Goal: Task Accomplishment & Management: Manage account settings

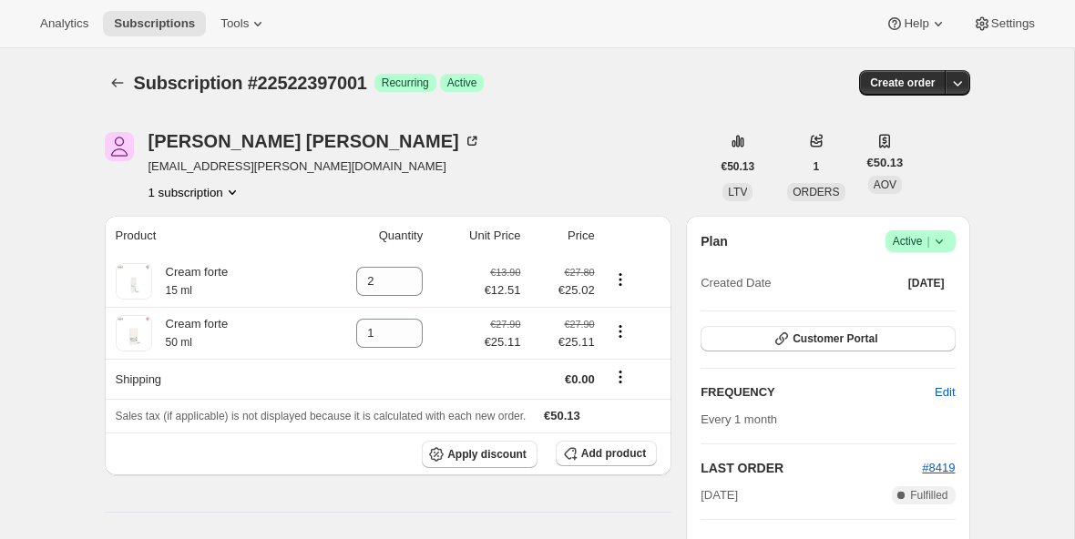
click at [945, 242] on icon at bounding box center [939, 241] width 18 height 18
click at [939, 313] on span "Cancel subscription" at bounding box center [915, 309] width 103 height 14
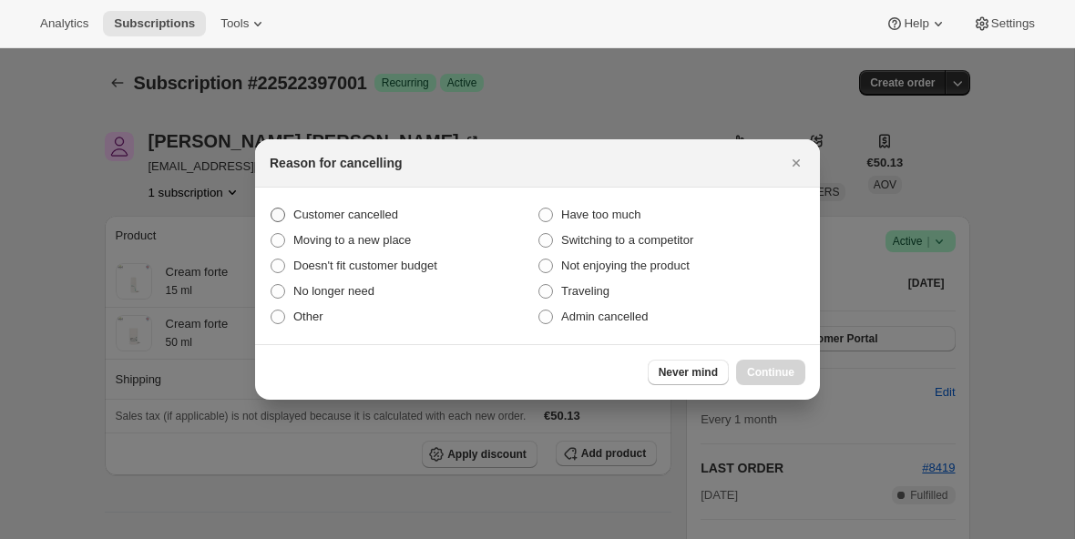
click at [357, 215] on span "Customer cancelled" at bounding box center [345, 215] width 105 height 14
click at [272, 209] on input "Customer cancelled" at bounding box center [271, 208] width 1 height 1
radio input "true"
click at [771, 372] on span "Continue" at bounding box center [770, 372] width 47 height 15
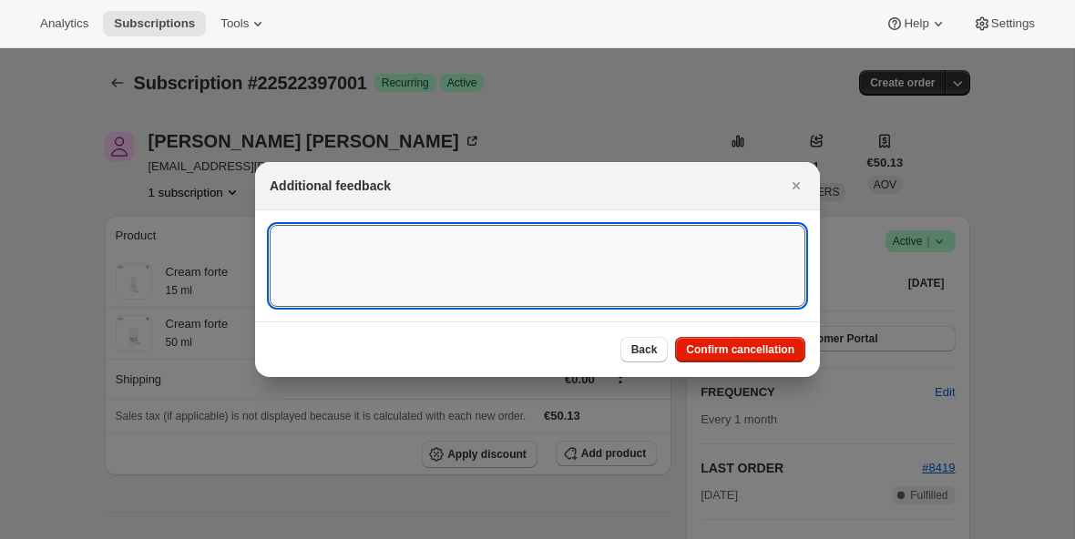
click at [728, 246] on textarea ":r99:" at bounding box center [538, 266] width 536 height 82
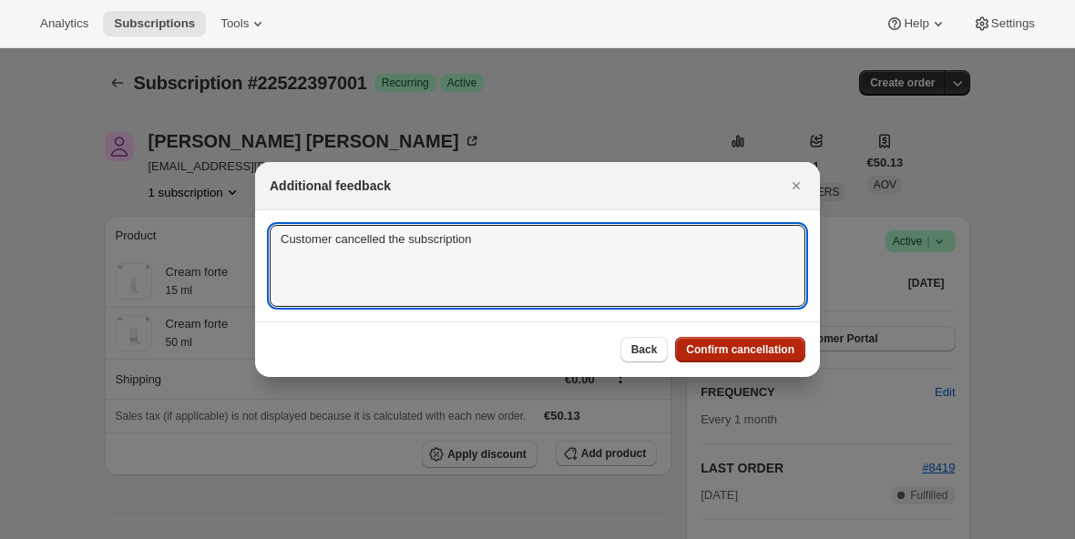
type textarea "Customer cancelled the subscription"
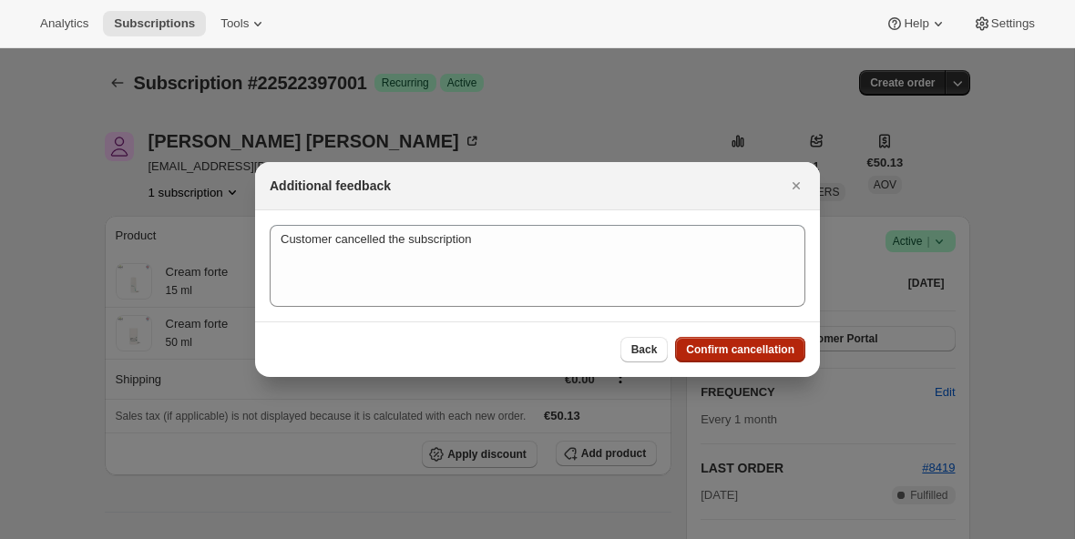
click at [757, 347] on span "Confirm cancellation" at bounding box center [740, 350] width 108 height 15
